Goal: Task Accomplishment & Management: Manage account settings

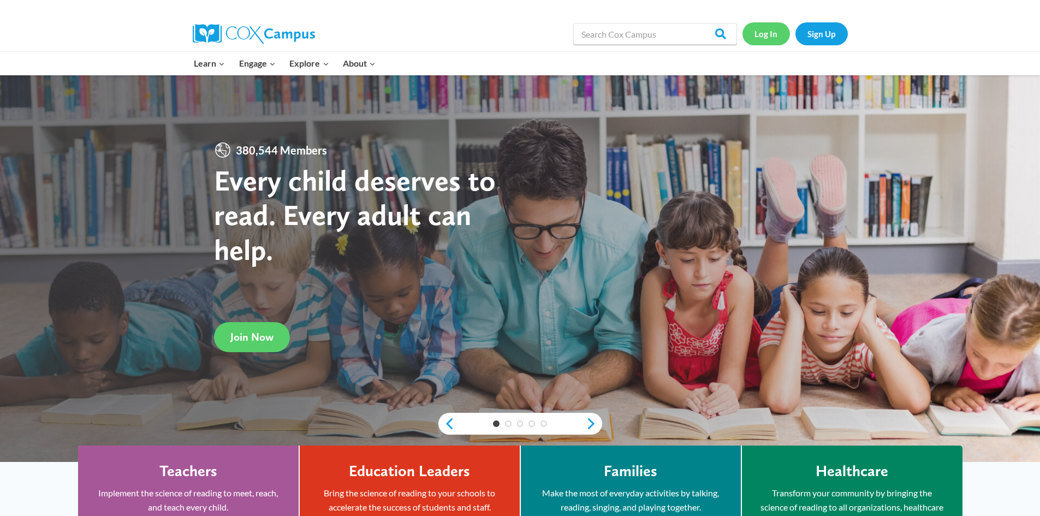
click at [764, 35] on link "Log In" at bounding box center [767, 33] width 48 height 22
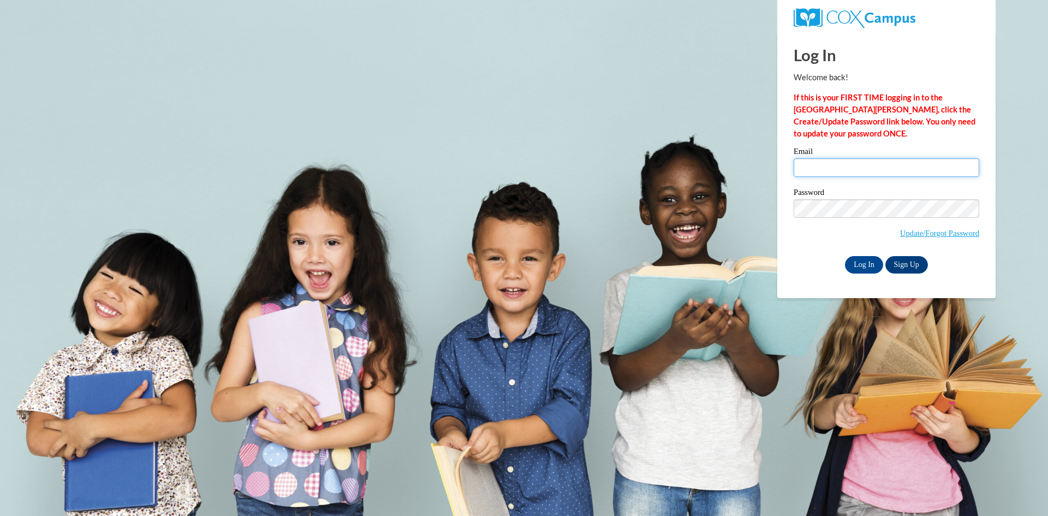
click at [829, 165] on input "Email" at bounding box center [887, 167] width 186 height 19
drag, startPoint x: 884, startPoint y: 168, endPoint x: 788, endPoint y: 166, distance: 96.1
click at [788, 166] on div "Please enter your email! Please enter your password! Email [EMAIL_ADDRESS][DOMA…" at bounding box center [887, 210] width 202 height 126
type input "A"
type input "a"
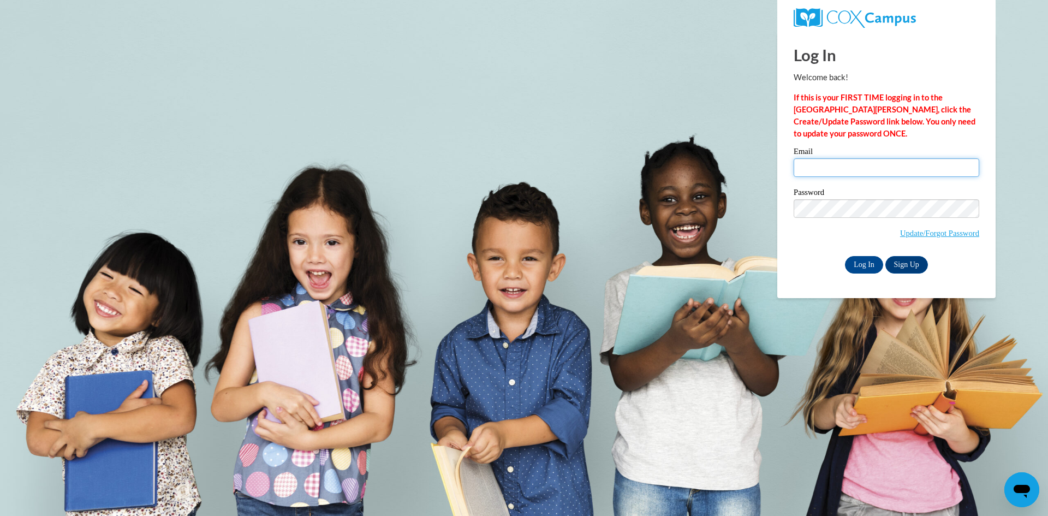
click at [818, 169] on input "Email" at bounding box center [887, 167] width 186 height 19
click at [823, 164] on input "Email" at bounding box center [887, 167] width 186 height 19
